Goal: Obtain resource: Download file/media

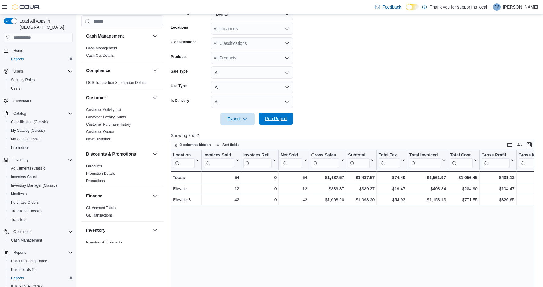
scroll to position [20, 0]
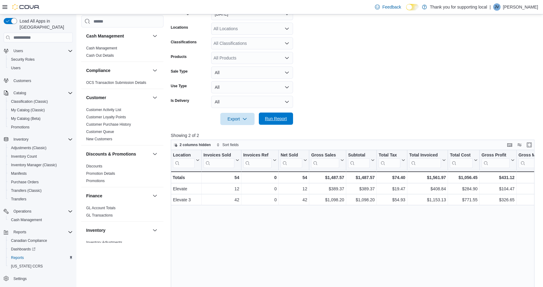
click at [288, 120] on span "Run Report" at bounding box center [275, 119] width 27 height 12
click at [282, 118] on span "Run Report" at bounding box center [276, 119] width 22 height 6
click at [274, 117] on span "Run Report" at bounding box center [276, 119] width 22 height 6
click at [281, 128] on div at bounding box center [354, 128] width 367 height 7
click at [283, 118] on span "Run Report" at bounding box center [276, 119] width 22 height 6
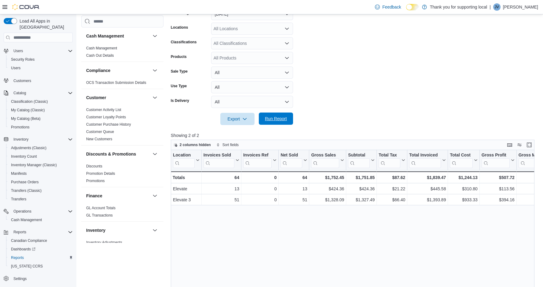
click at [283, 120] on span "Run Report" at bounding box center [276, 119] width 22 height 6
click at [280, 115] on span "Run Report" at bounding box center [275, 119] width 27 height 12
click at [411, 100] on form "Date Range [DATE] Locations All Locations Classifications All Classifications P…" at bounding box center [354, 63] width 367 height 125
click at [279, 123] on span "Run Report" at bounding box center [275, 119] width 27 height 12
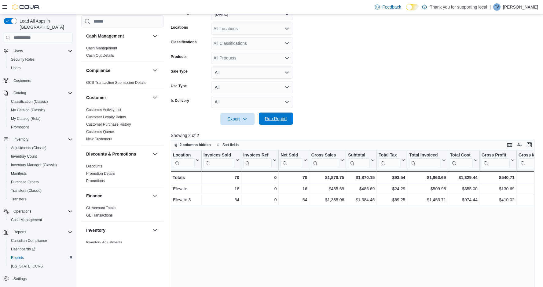
click at [273, 119] on span "Run Report" at bounding box center [276, 119] width 22 height 6
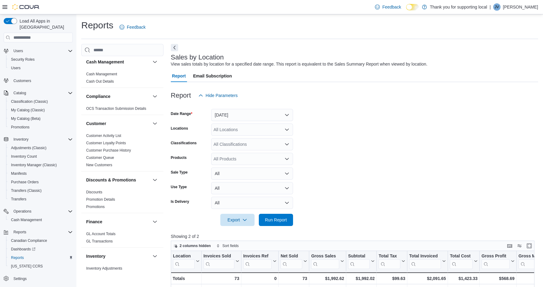
scroll to position [3, 0]
click at [36, 239] on span "Canadian Compliance" at bounding box center [29, 241] width 36 height 5
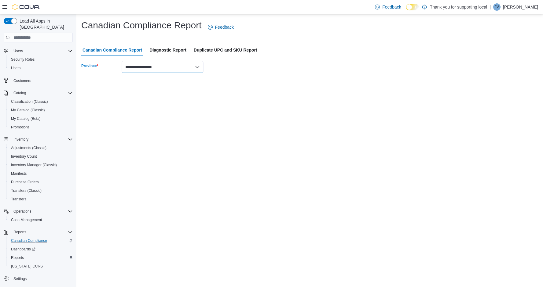
select select "*******"
select select "******"
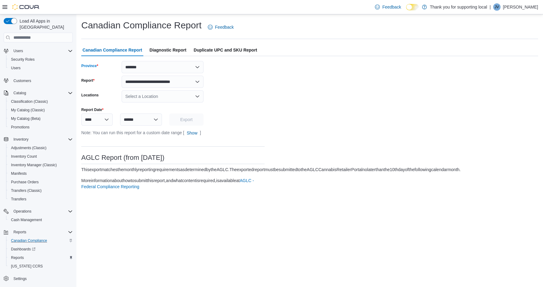
click at [196, 93] on div "Select a Location" at bounding box center [163, 96] width 82 height 12
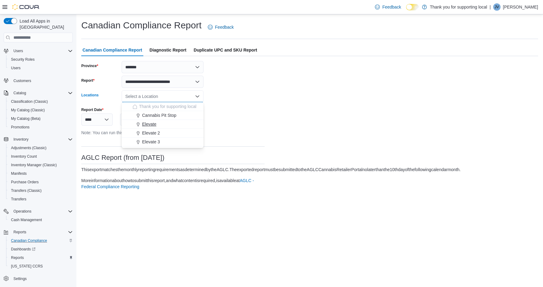
click at [168, 125] on div "Elevate" at bounding box center [166, 124] width 67 height 6
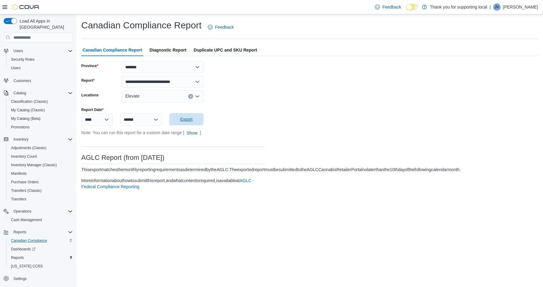
click at [191, 121] on span "Export" at bounding box center [186, 119] width 12 height 6
click at [191, 96] on icon "Clear input" at bounding box center [191, 97] width 2 height 2
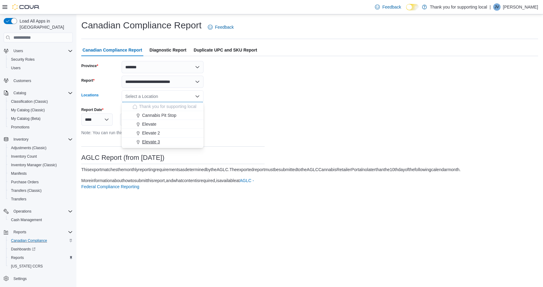
click at [155, 143] on span "Elevate 3" at bounding box center [151, 142] width 18 height 6
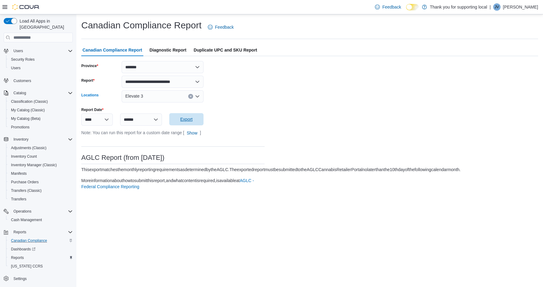
click at [194, 120] on span "Export" at bounding box center [186, 119] width 27 height 12
